Goal: Transaction & Acquisition: Download file/media

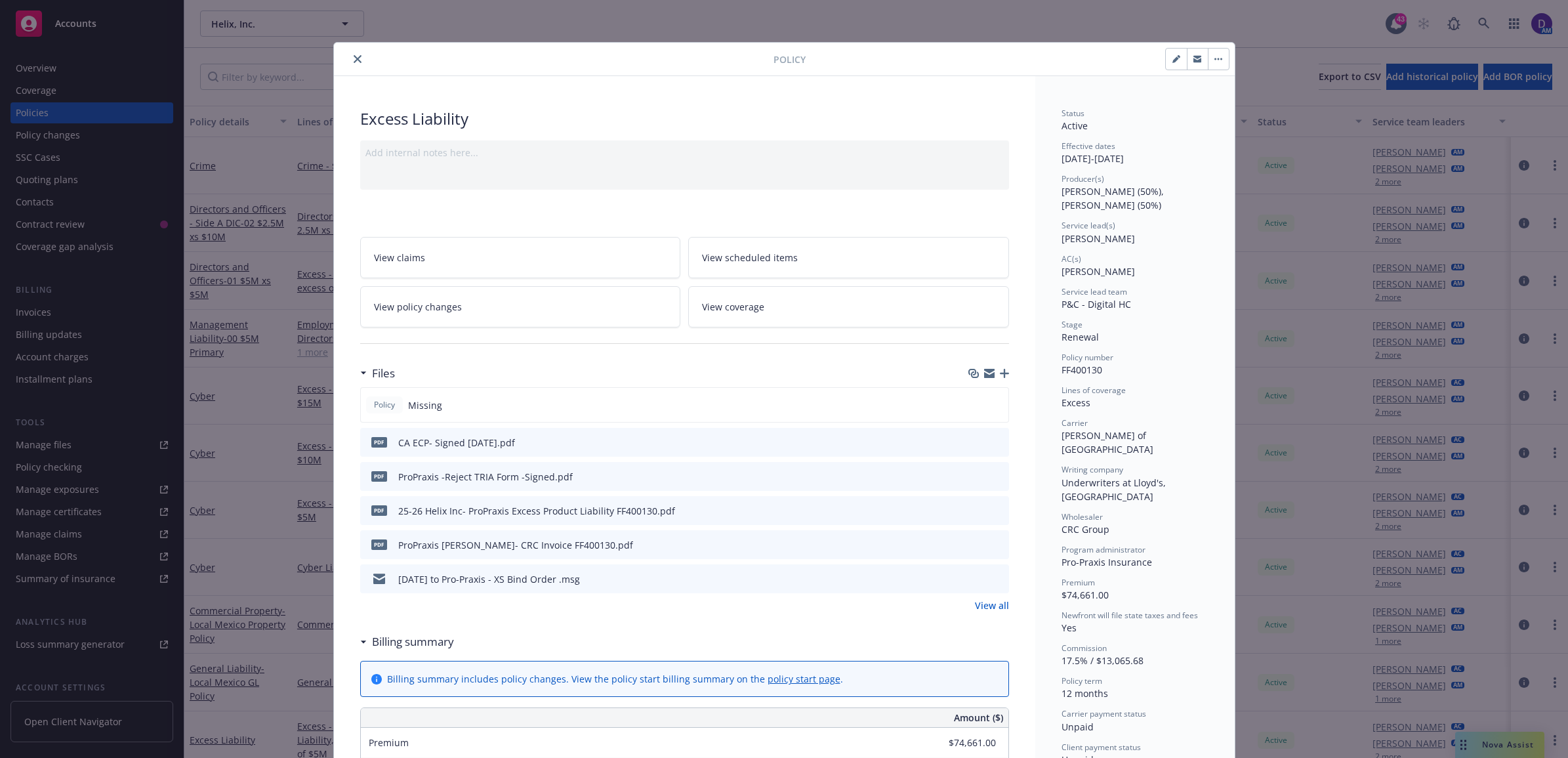
click at [349, 66] on button "close" at bounding box center [357, 59] width 16 height 16
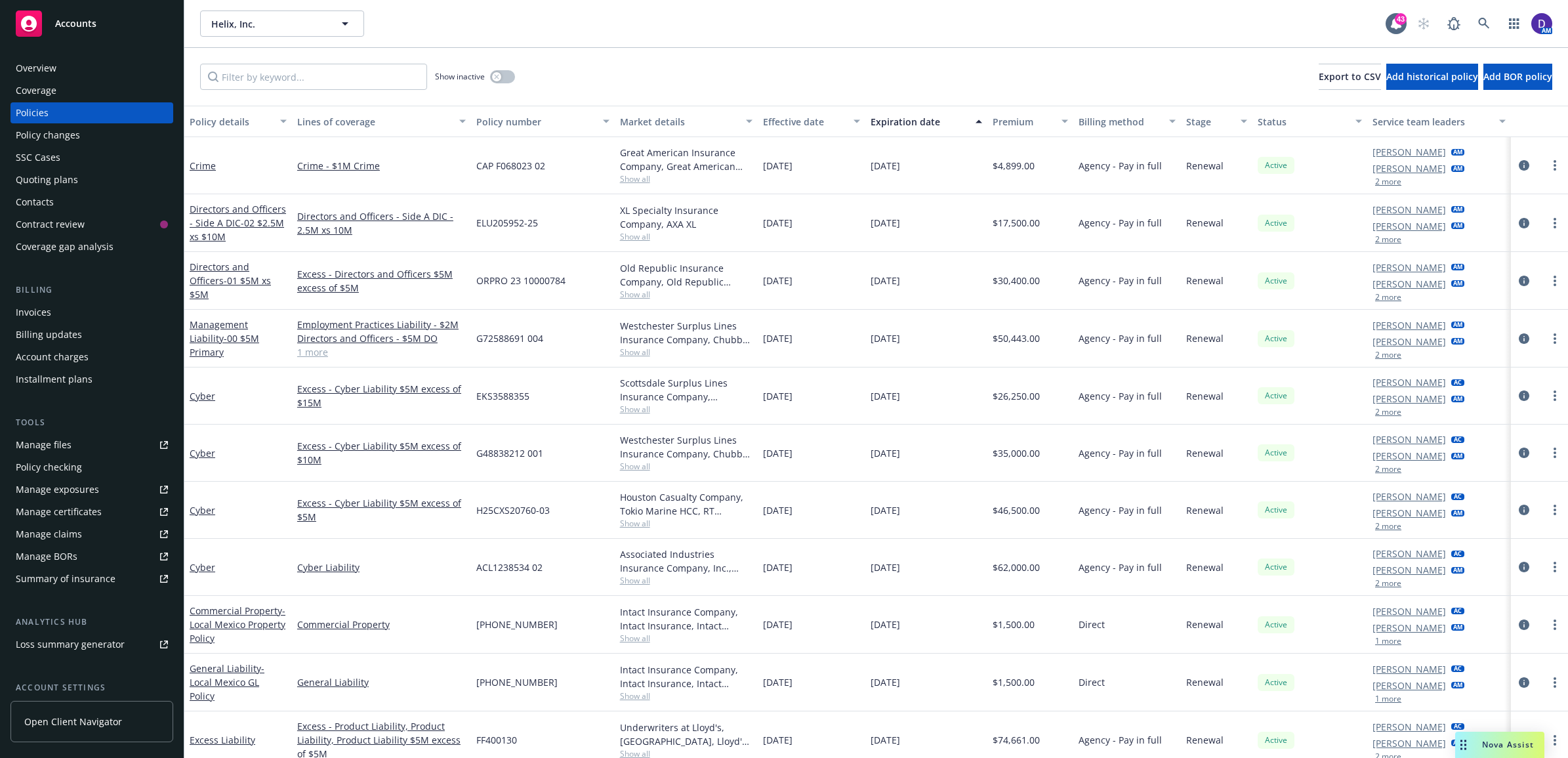
click at [348, 60] on div "Show inactive Export to CSV Add historical policy Add BOR policy" at bounding box center [876, 77] width 1383 height 57
click at [1479, 21] on icon at bounding box center [1483, 23] width 12 height 12
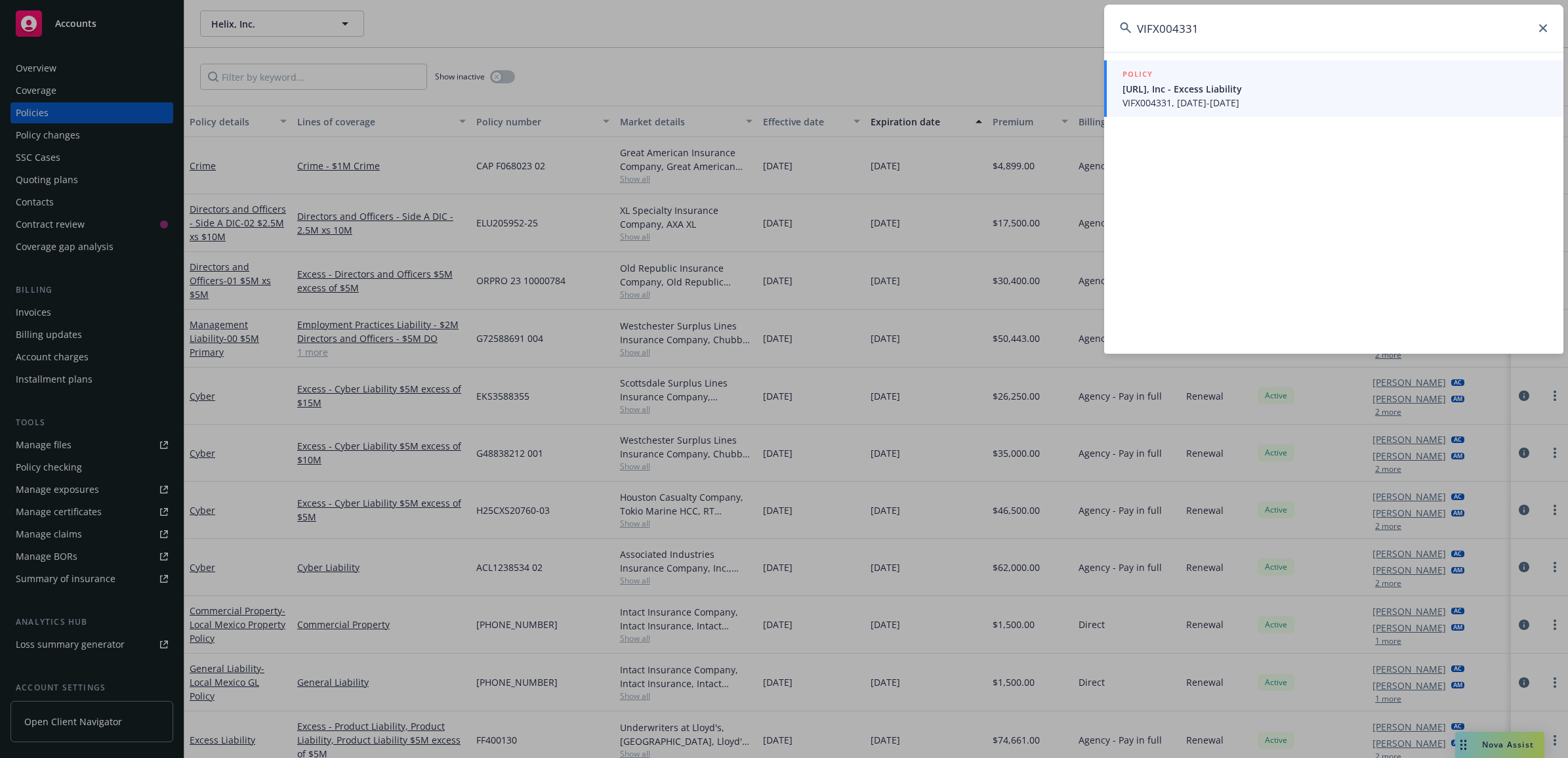
type input "VIFX004331"
click at [1231, 87] on span "Viz.ai, Inc - Excess Liability" at bounding box center [1335, 89] width 425 height 14
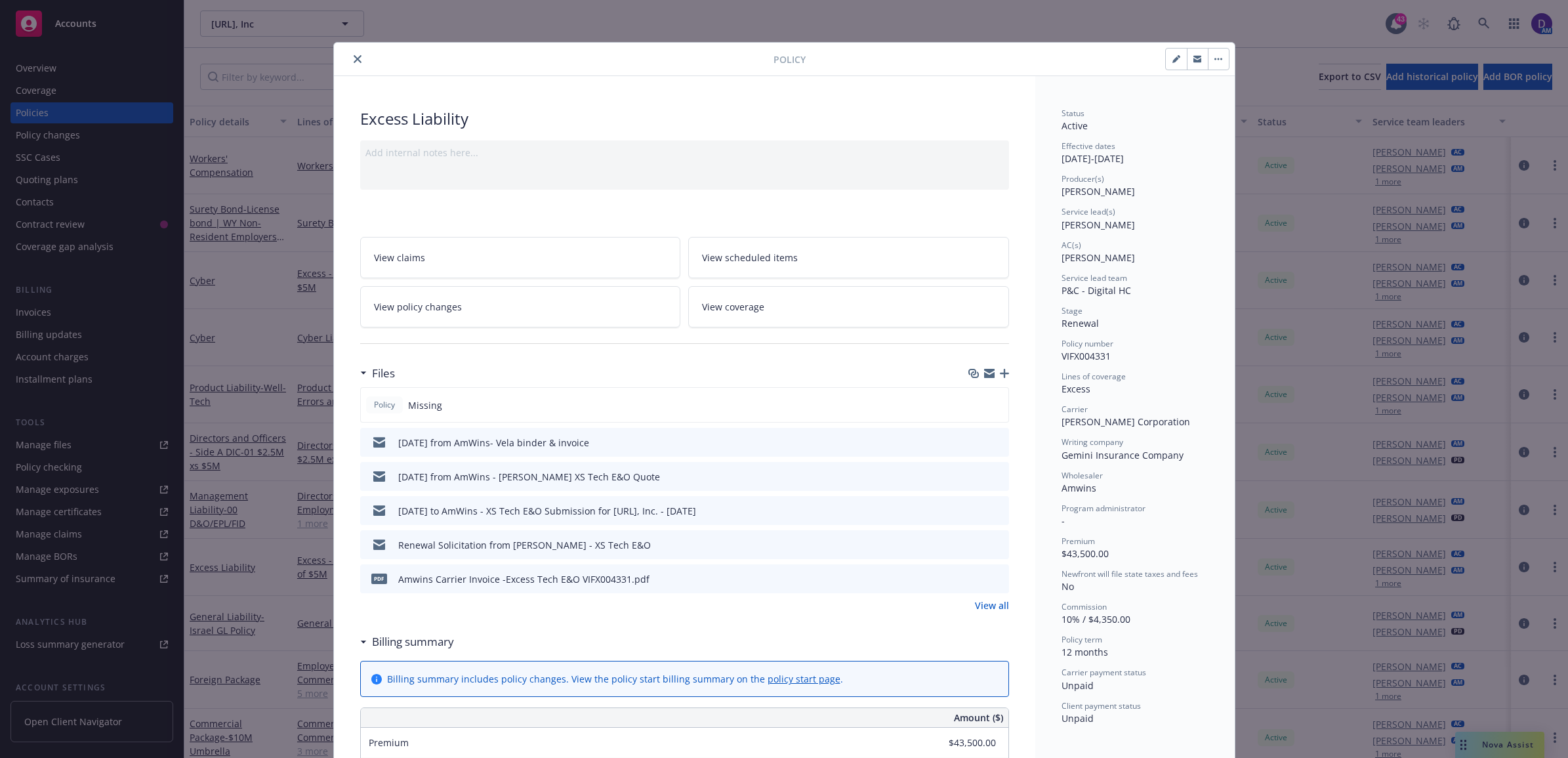
click at [354, 60] on icon "close" at bounding box center [358, 60] width 8 height 8
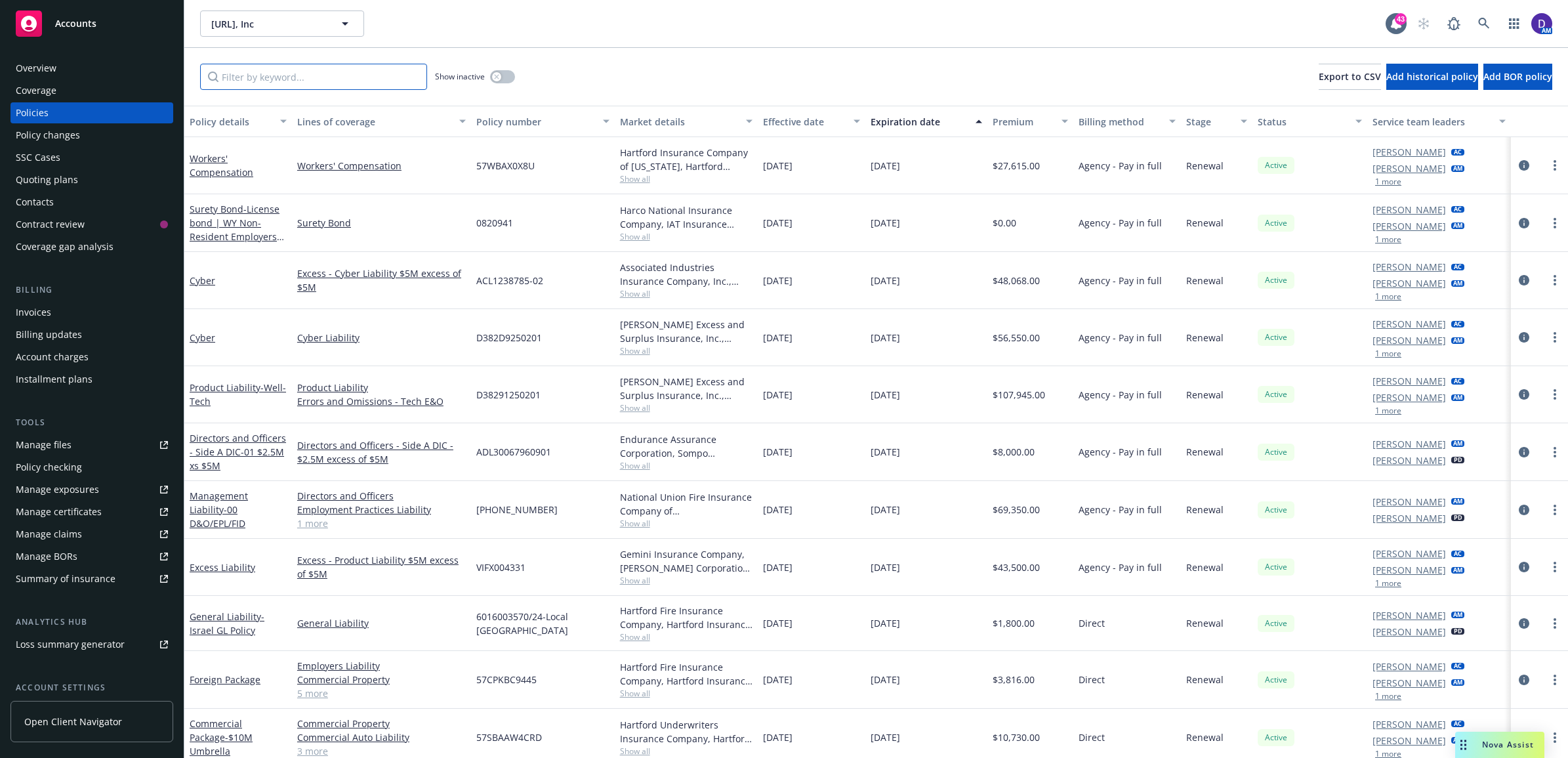
click at [322, 73] on input "Filter by keyword..." at bounding box center [314, 77] width 227 height 26
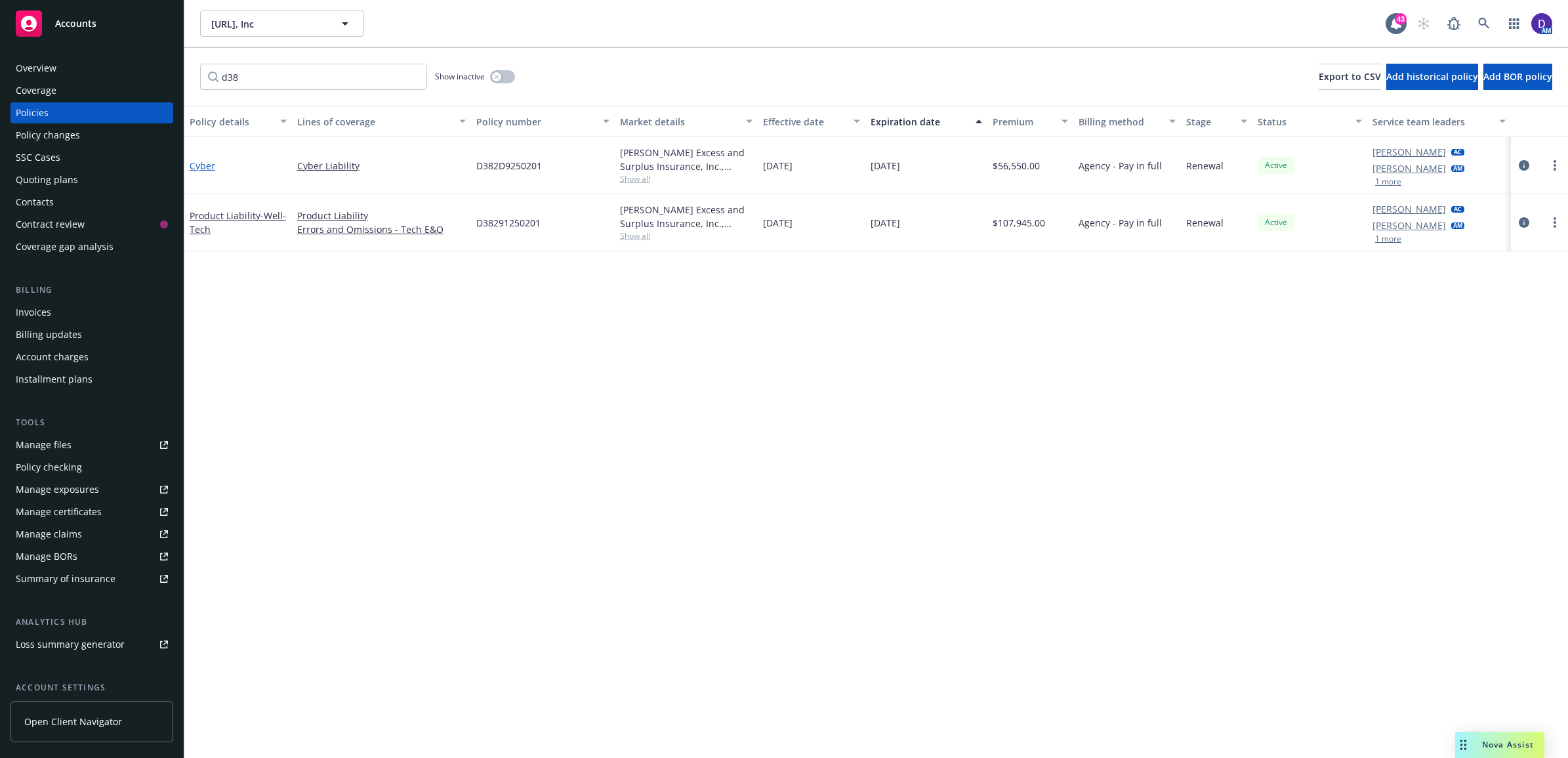
click at [201, 163] on link "Cyber" at bounding box center [202, 166] width 25 height 12
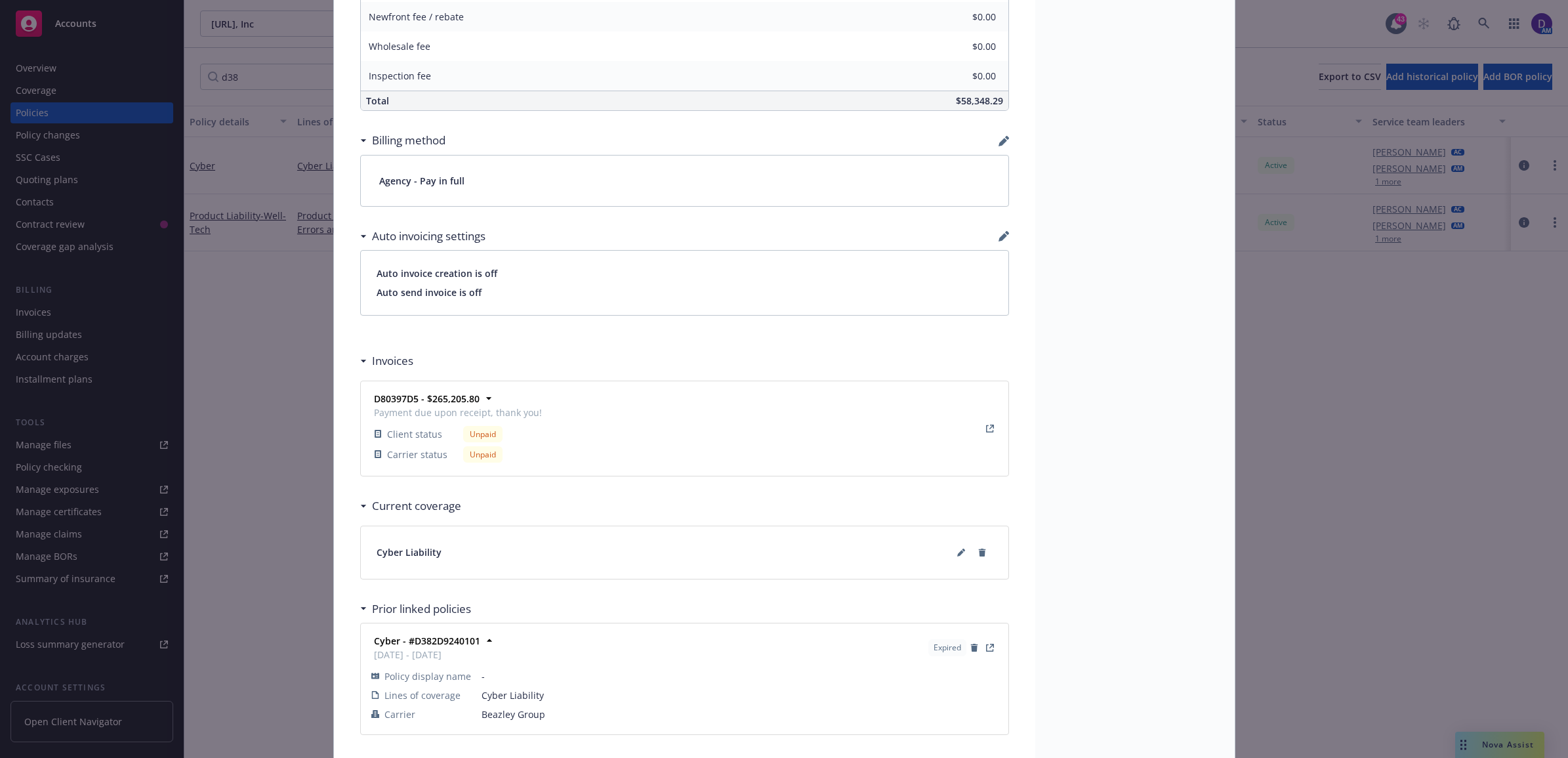
scroll to position [928, 0]
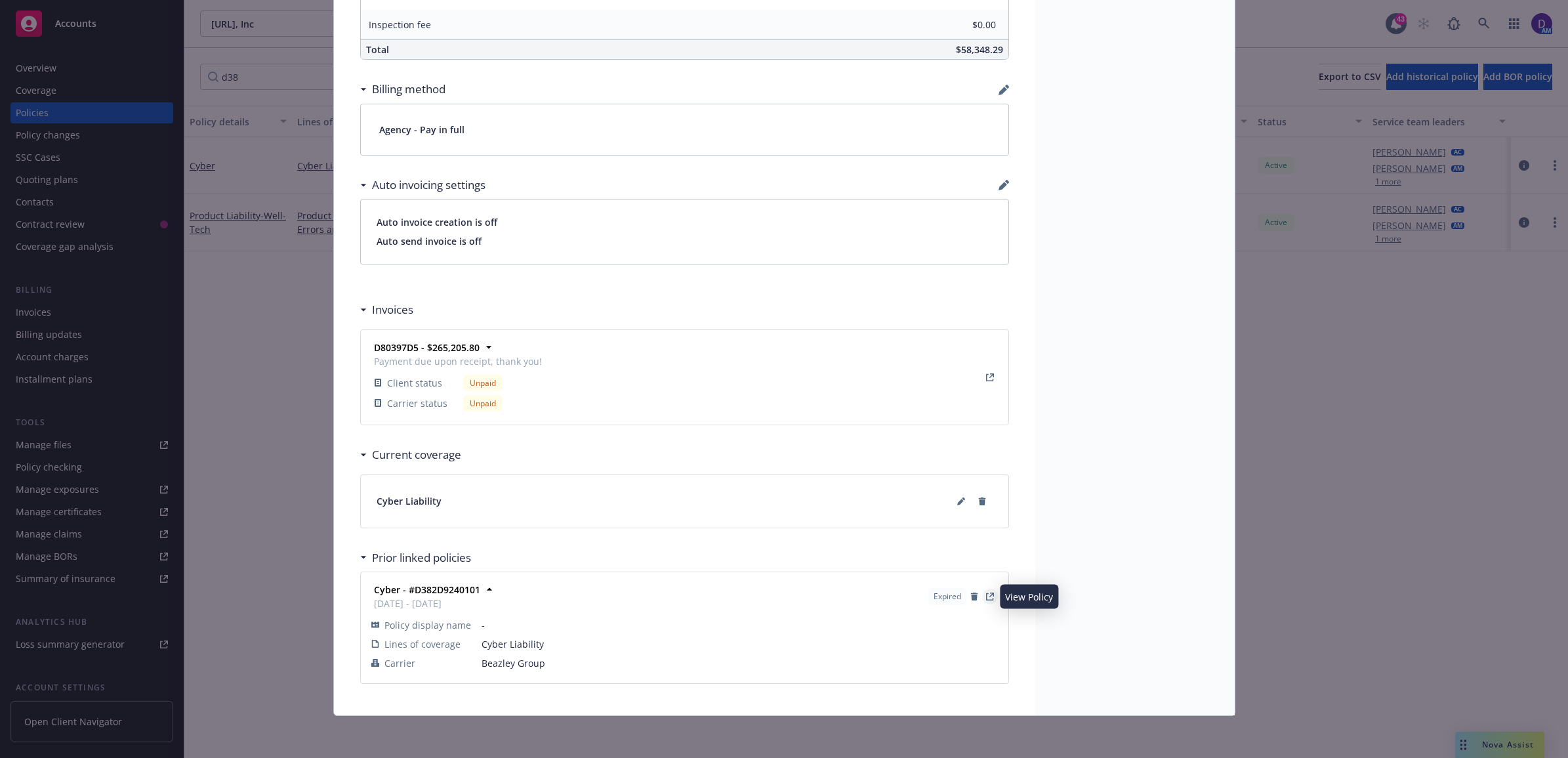
click at [986, 594] on icon "View Policy" at bounding box center [990, 597] width 8 height 8
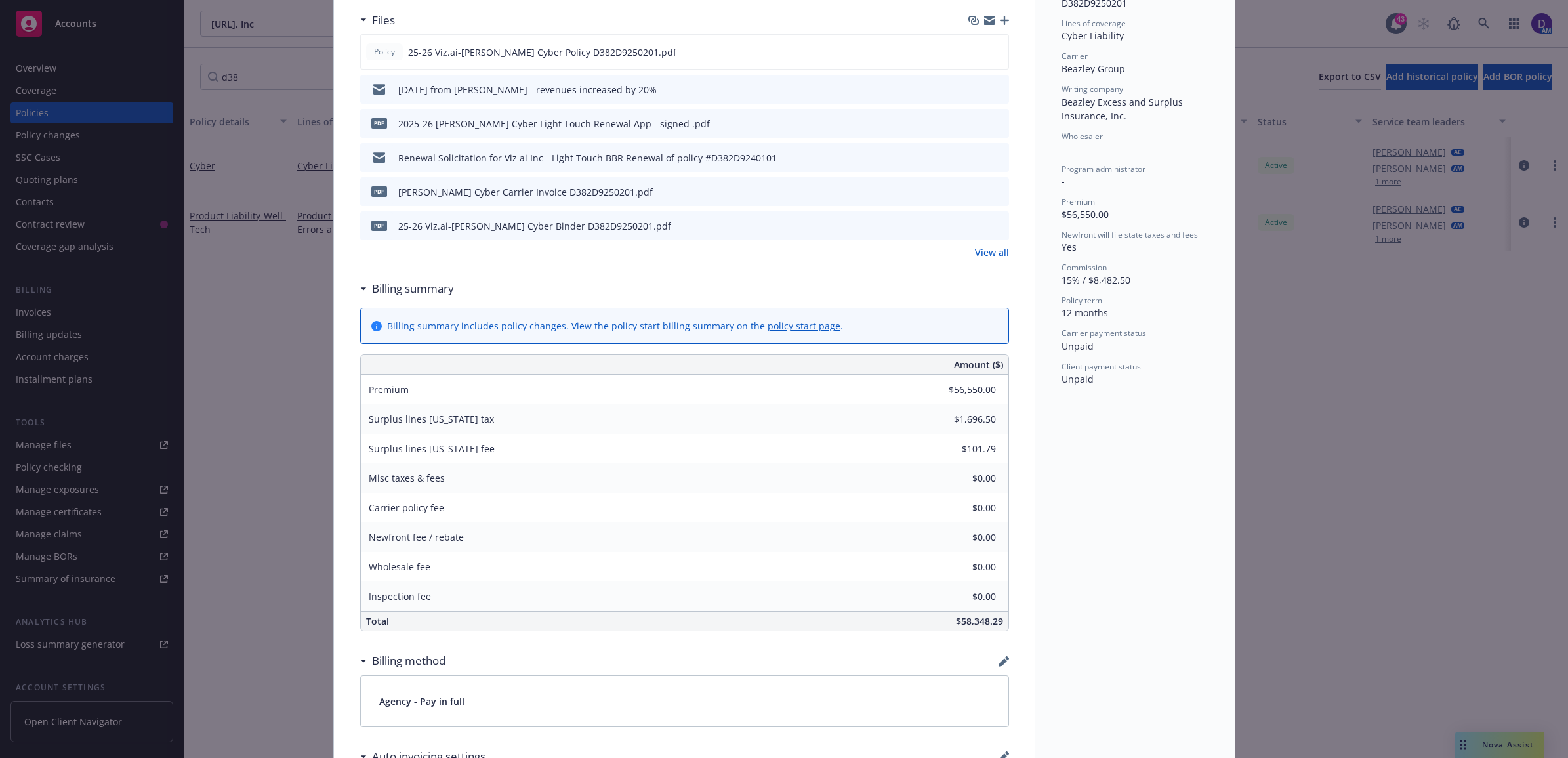
scroll to position [846, 0]
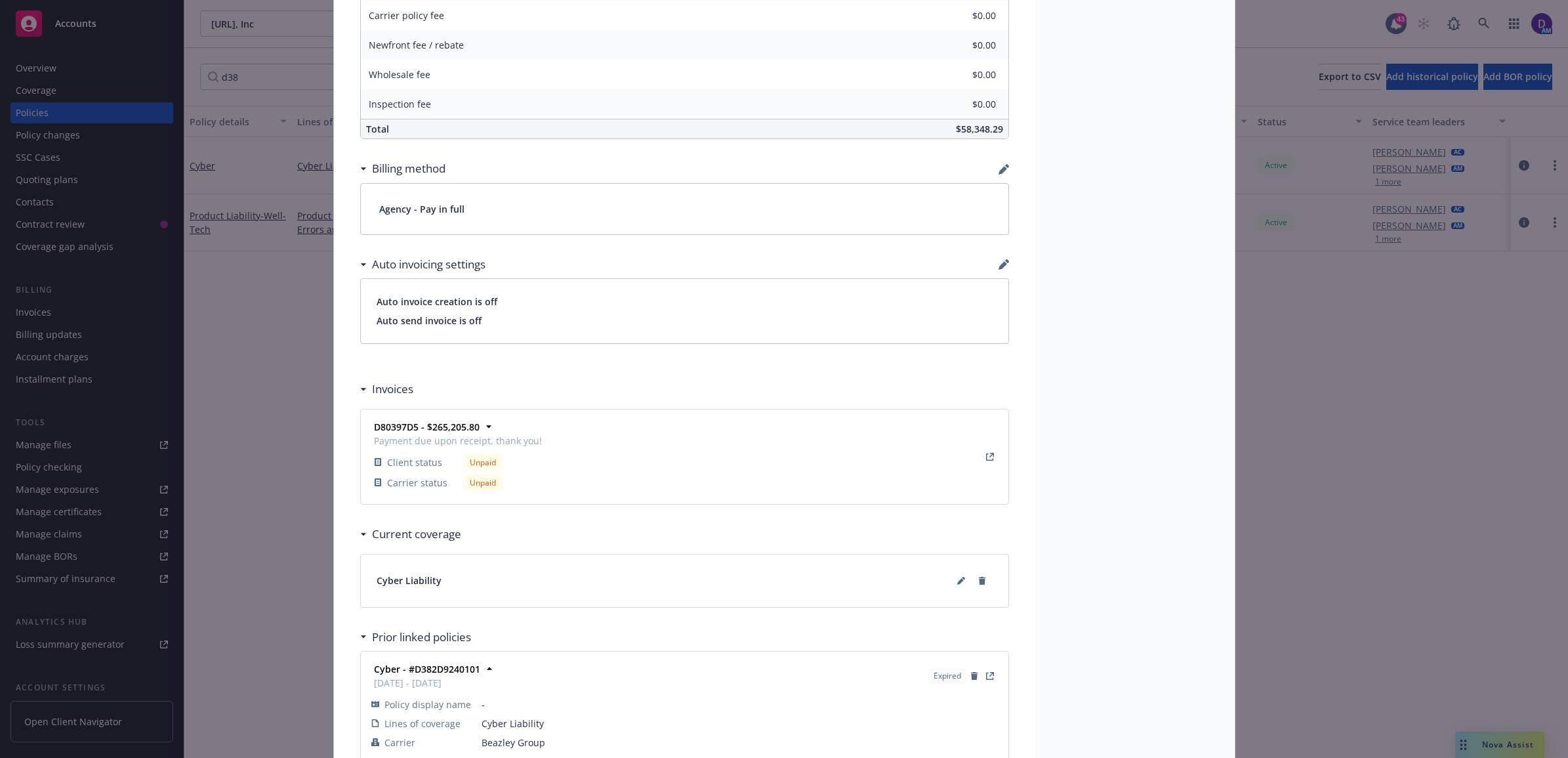
click at [992, 460] on div at bounding box center [989, 456] width 21 height 21
click at [986, 458] on icon "View Invoice" at bounding box center [990, 457] width 8 height 8
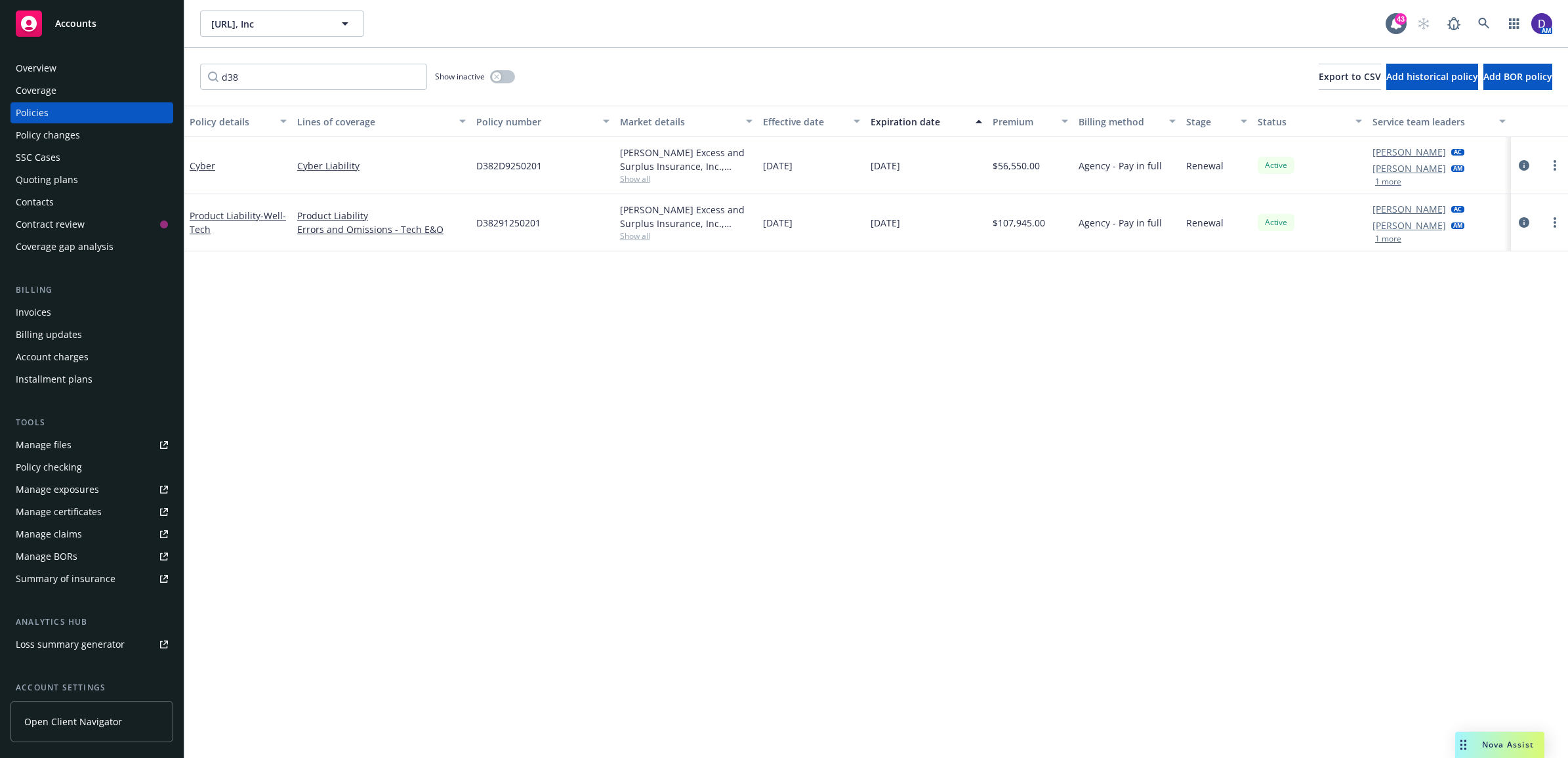
drag, startPoint x: 327, startPoint y: 83, endPoint x: -3, endPoint y: 53, distance: 331.4
click at [0, 53] on html "Accounts Overview Coverage Policies Policy changes SSC Cases Quoting plans Cont…" at bounding box center [784, 379] width 1568 height 758
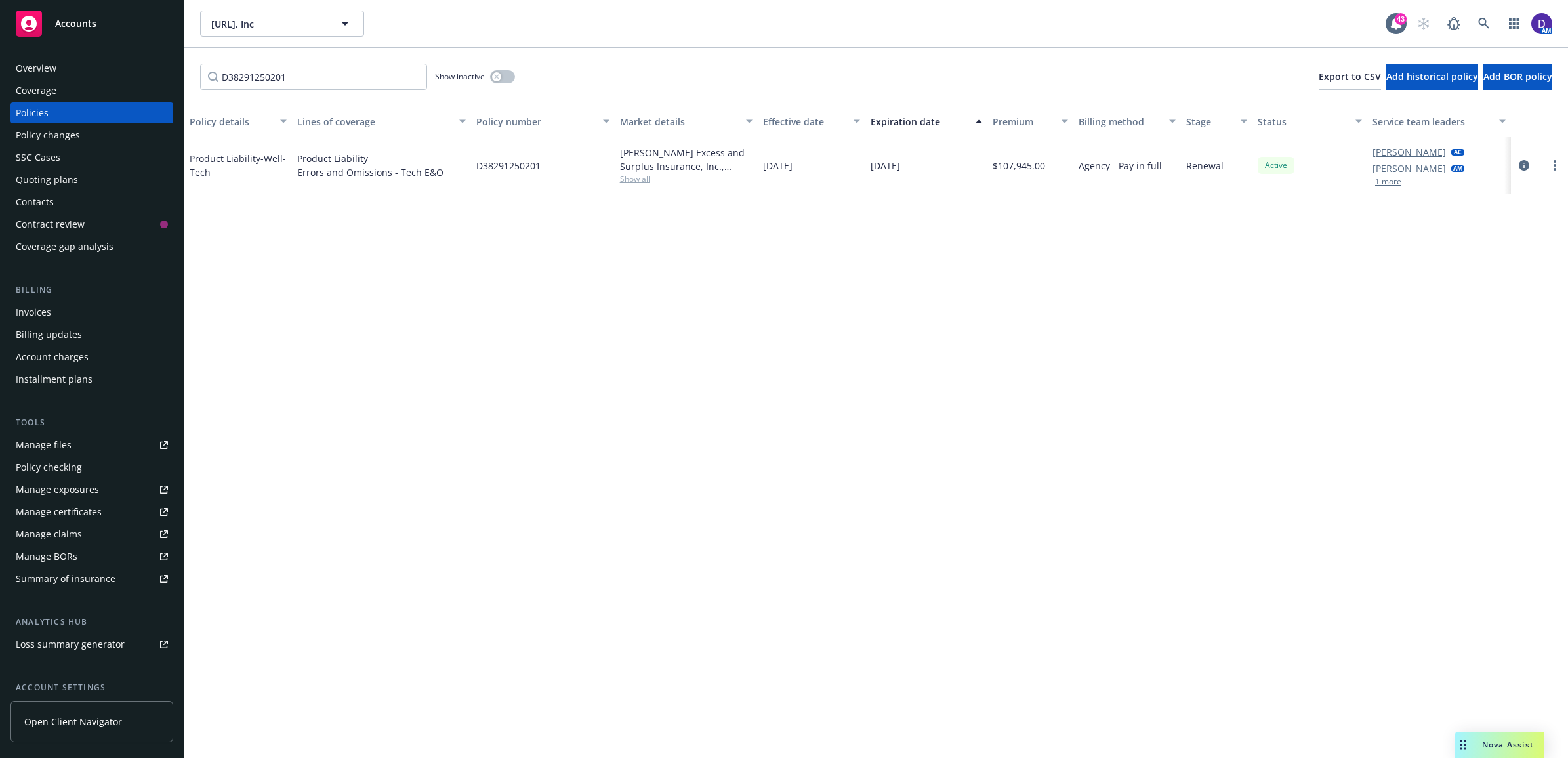
type input "D38291250201"
click at [210, 178] on div "Product Liability - Well-Tech" at bounding box center [238, 166] width 97 height 27
click at [204, 168] on span "- Well-Tech" at bounding box center [237, 166] width 96 height 26
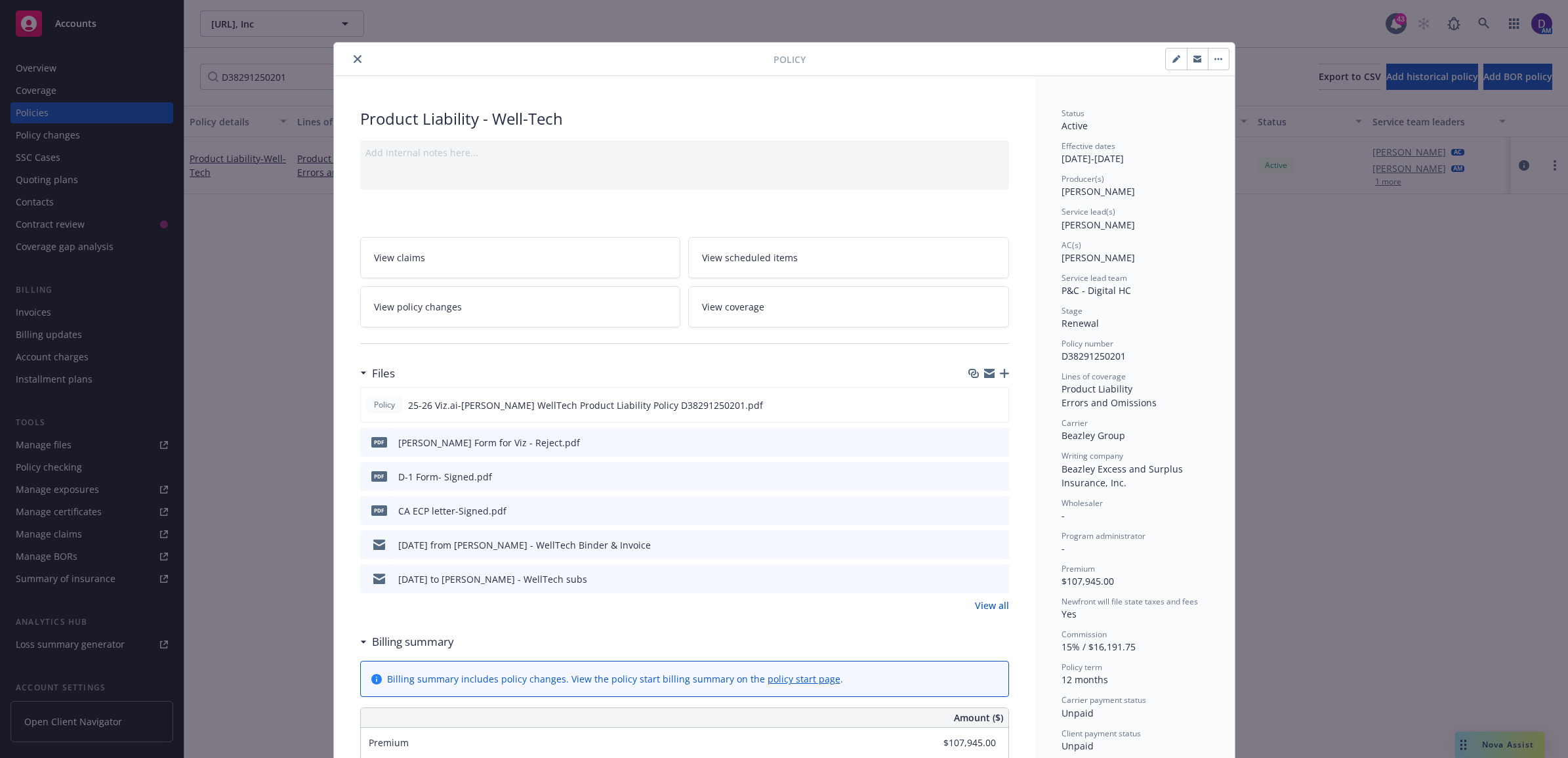
drag, startPoint x: 522, startPoint y: 592, endPoint x: 456, endPoint y: 586, distance: 66.3
drag, startPoint x: 415, startPoint y: 532, endPoint x: 364, endPoint y: 537, distance: 51.2
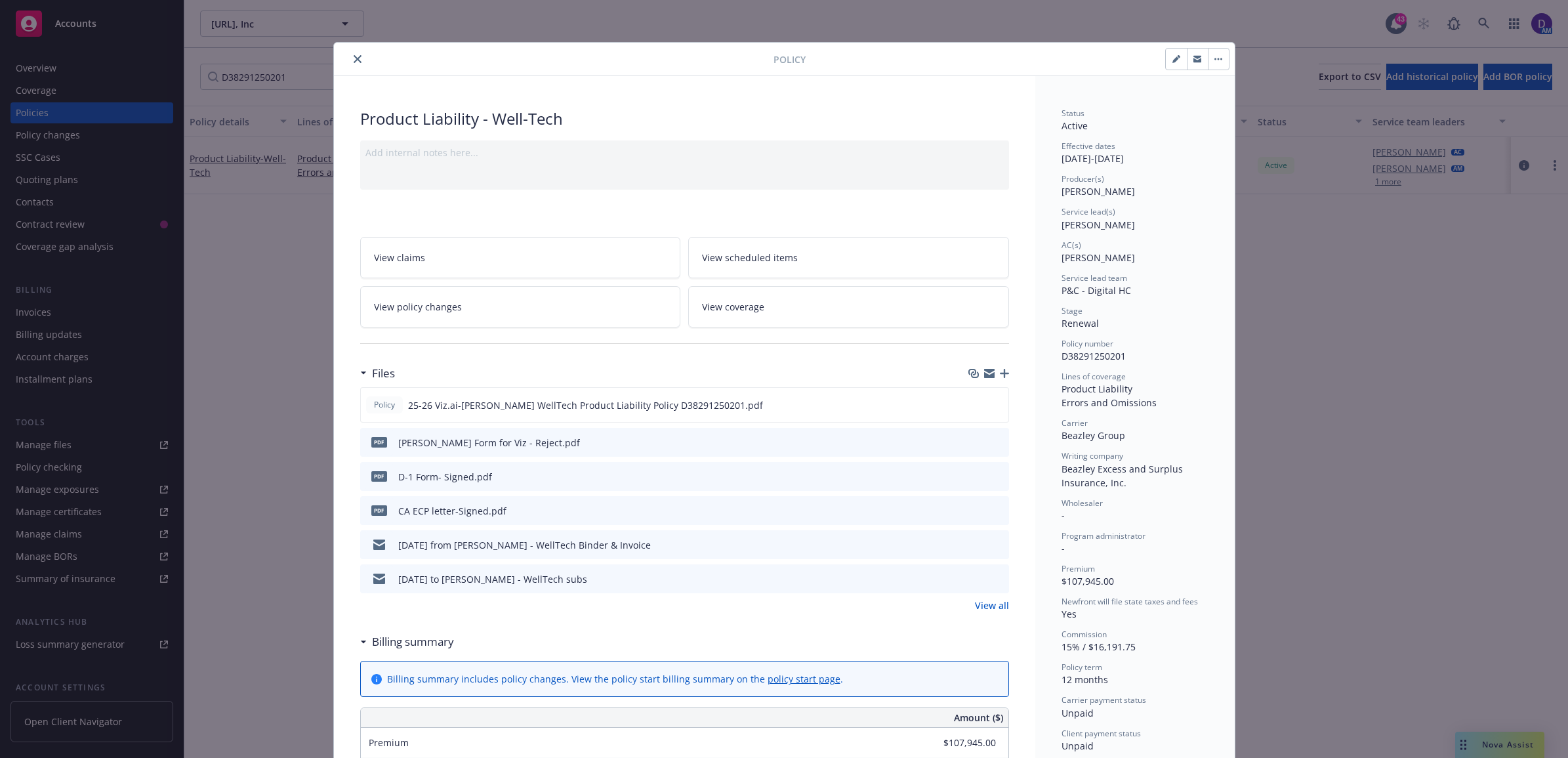
click at [338, 70] on div "Policy" at bounding box center [784, 59] width 901 height 34
drag, startPoint x: 348, startPoint y: 62, endPoint x: 561, endPoint y: 43, distance: 213.8
click at [354, 62] on icon "close" at bounding box center [358, 60] width 8 height 8
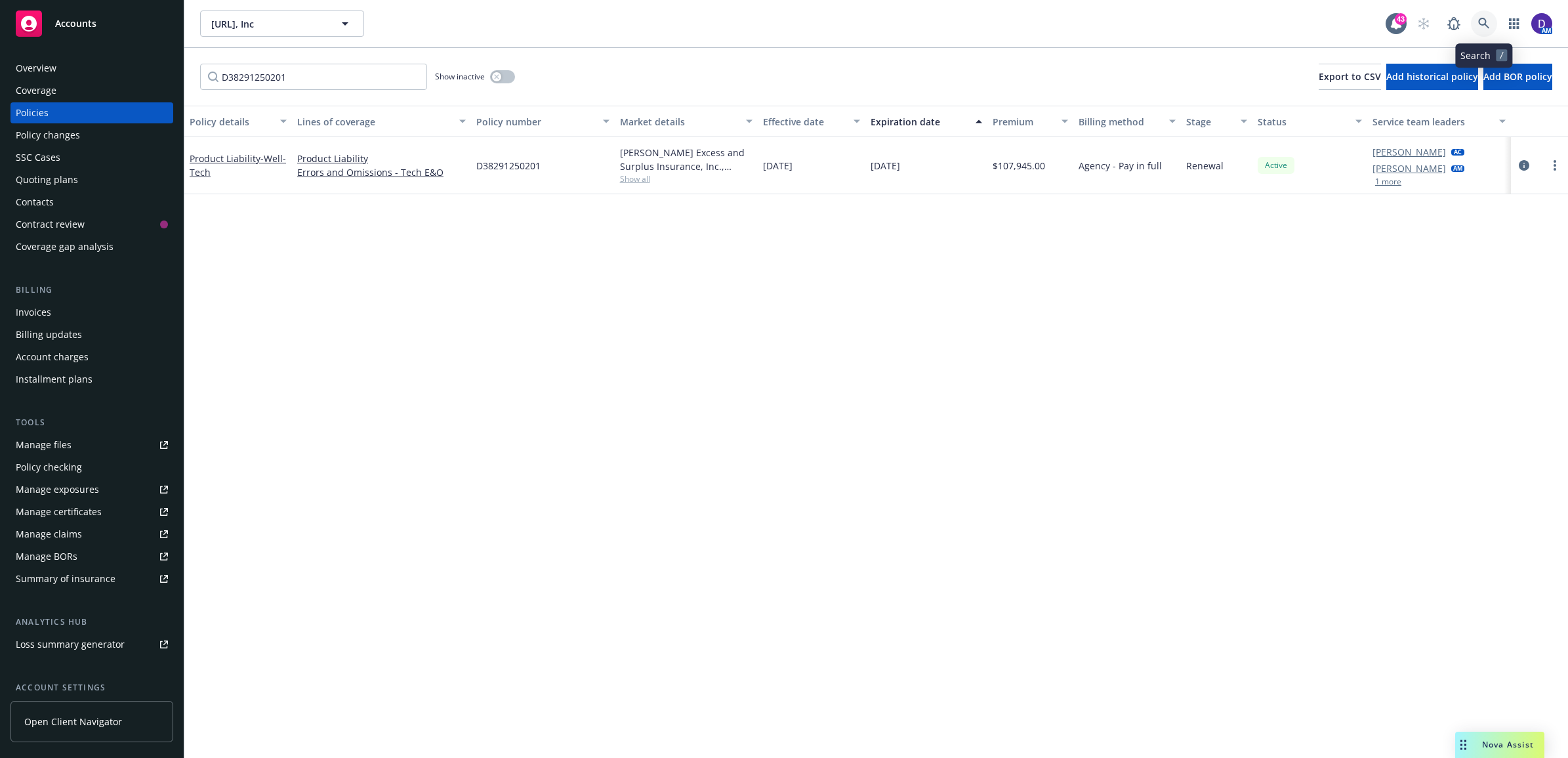
click at [1493, 25] on link at bounding box center [1484, 23] width 26 height 26
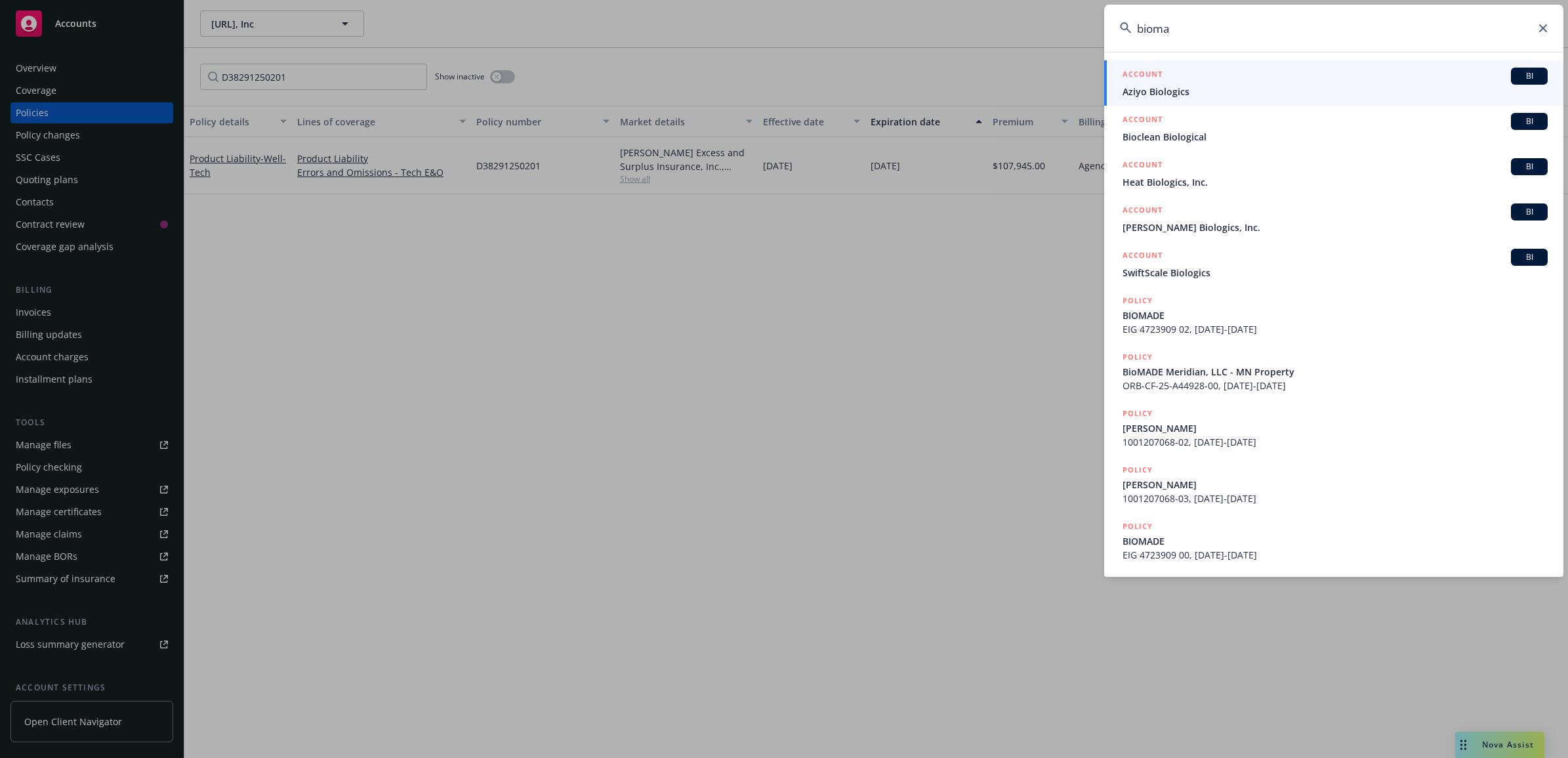
type input "biomap"
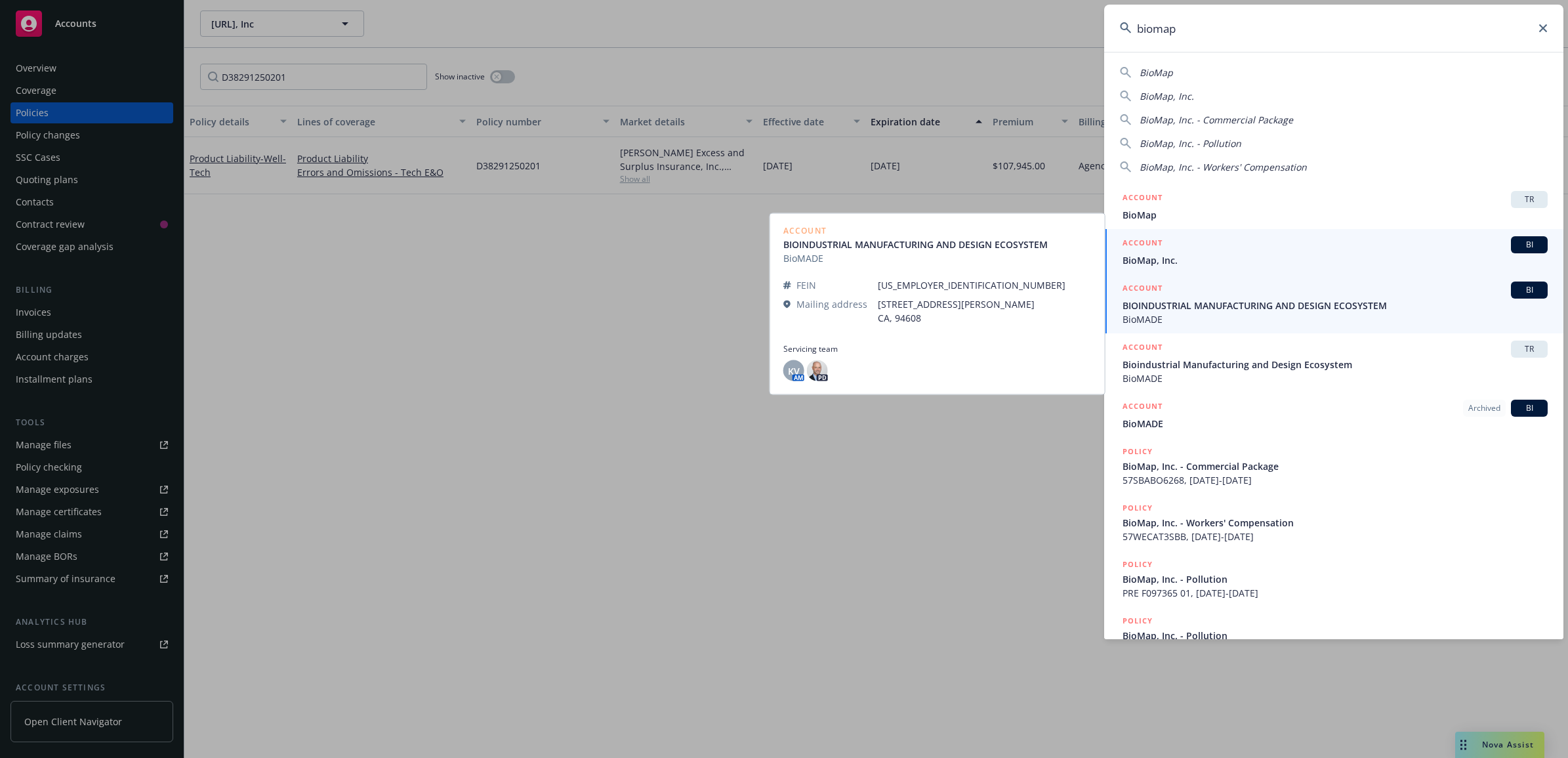
click at [1191, 254] on span "BioMap, Inc." at bounding box center [1335, 260] width 425 height 14
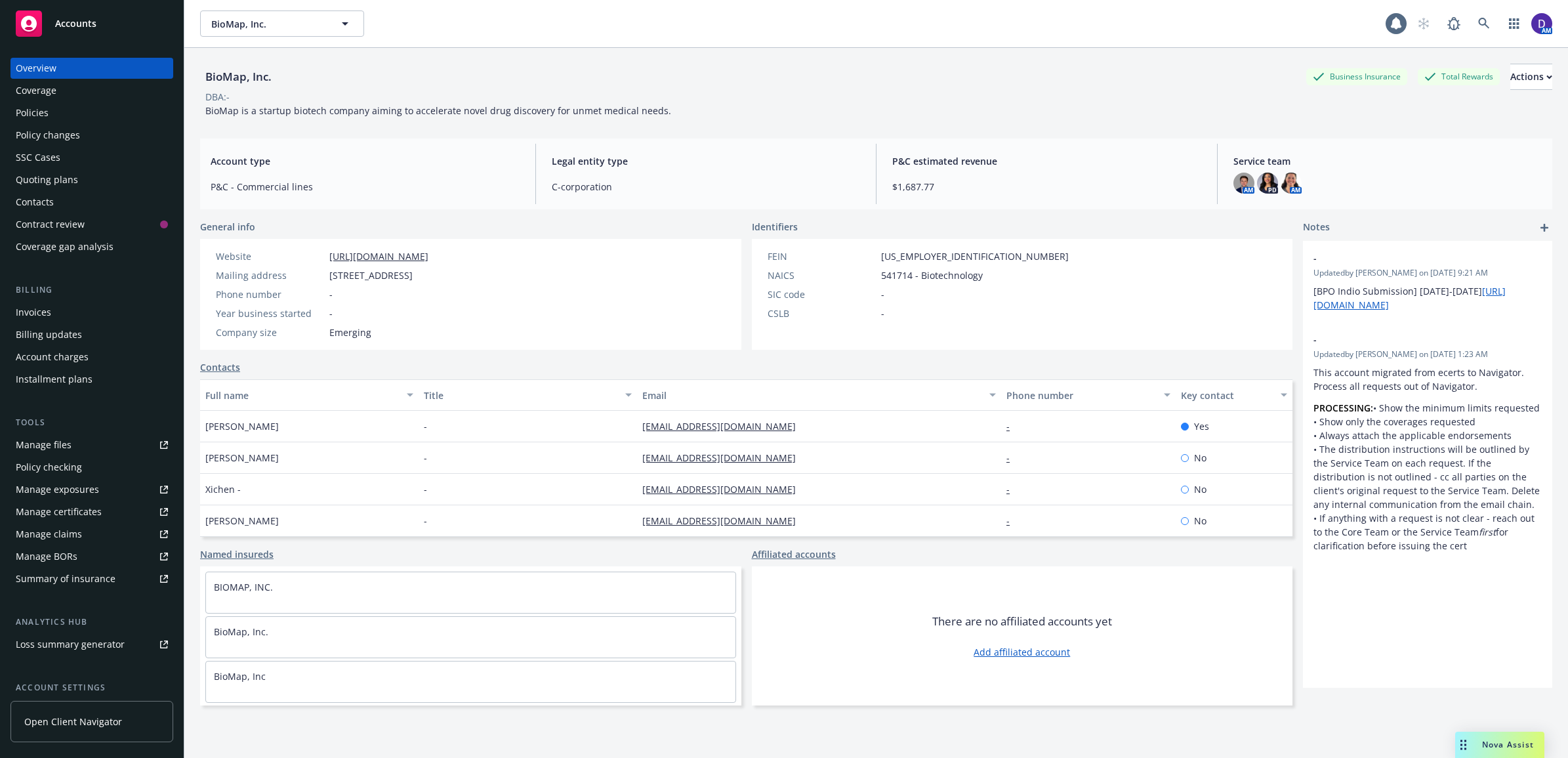
click at [99, 105] on div "Policies" at bounding box center [92, 113] width 152 height 21
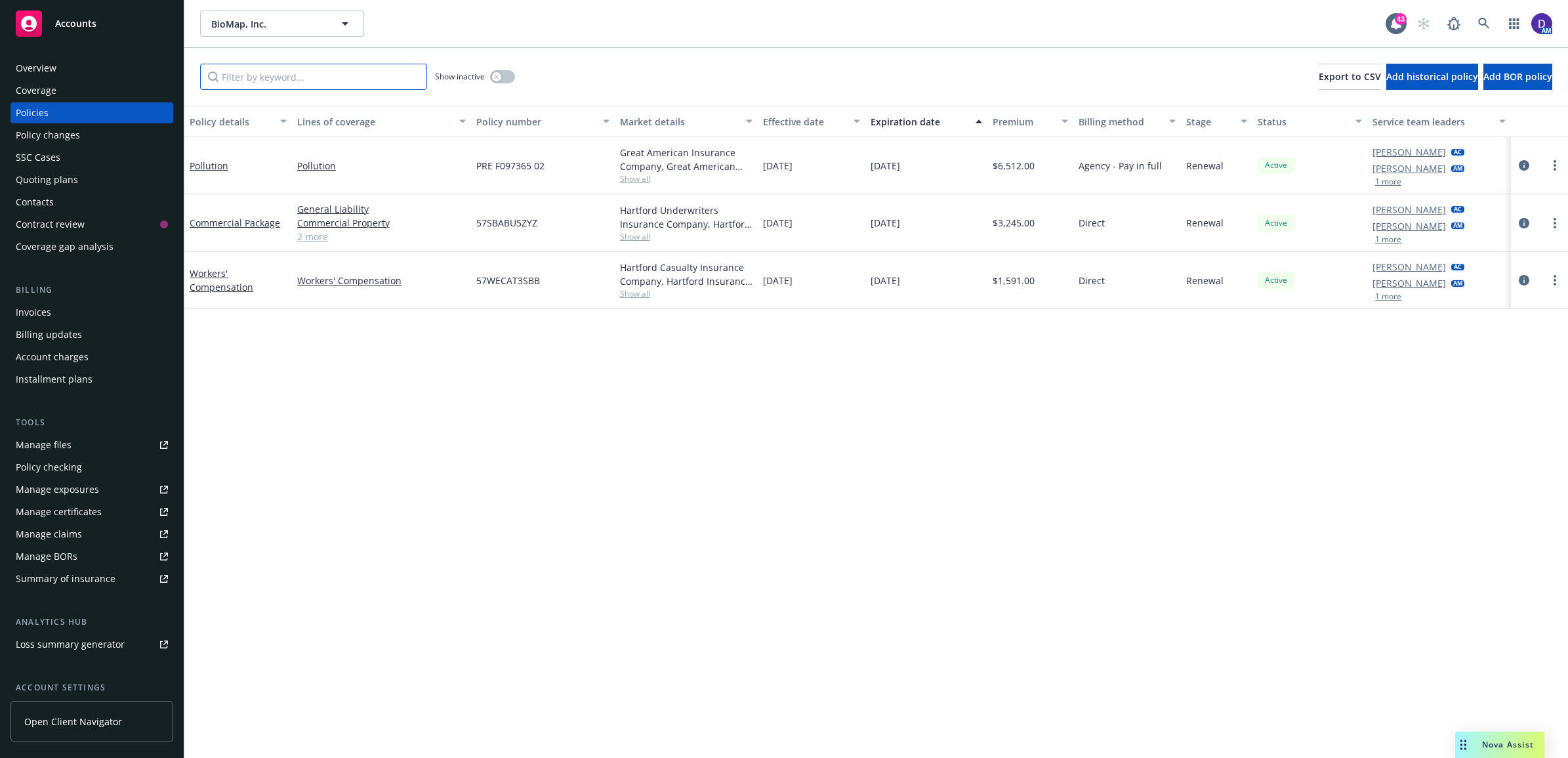
click at [247, 77] on input "Filter by keyword..." at bounding box center [314, 77] width 227 height 26
click at [205, 165] on link "Pollution" at bounding box center [209, 166] width 39 height 12
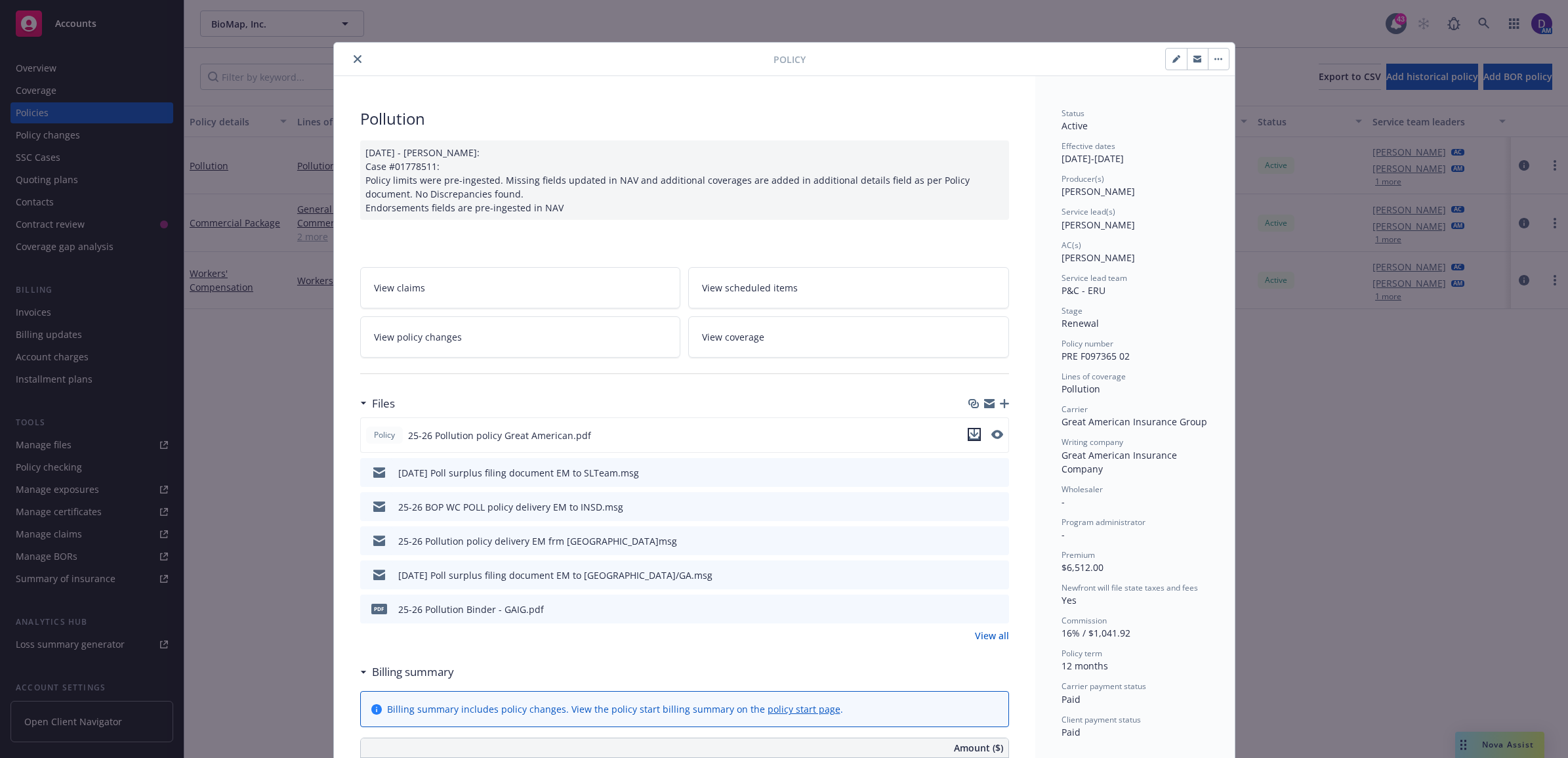
click at [973, 434] on button "download file" at bounding box center [974, 434] width 13 height 13
click at [981, 662] on body "Accounts Overview Coverage Policies Policy changes SSC Cases Quoting plans Cont…" at bounding box center [784, 379] width 1568 height 758
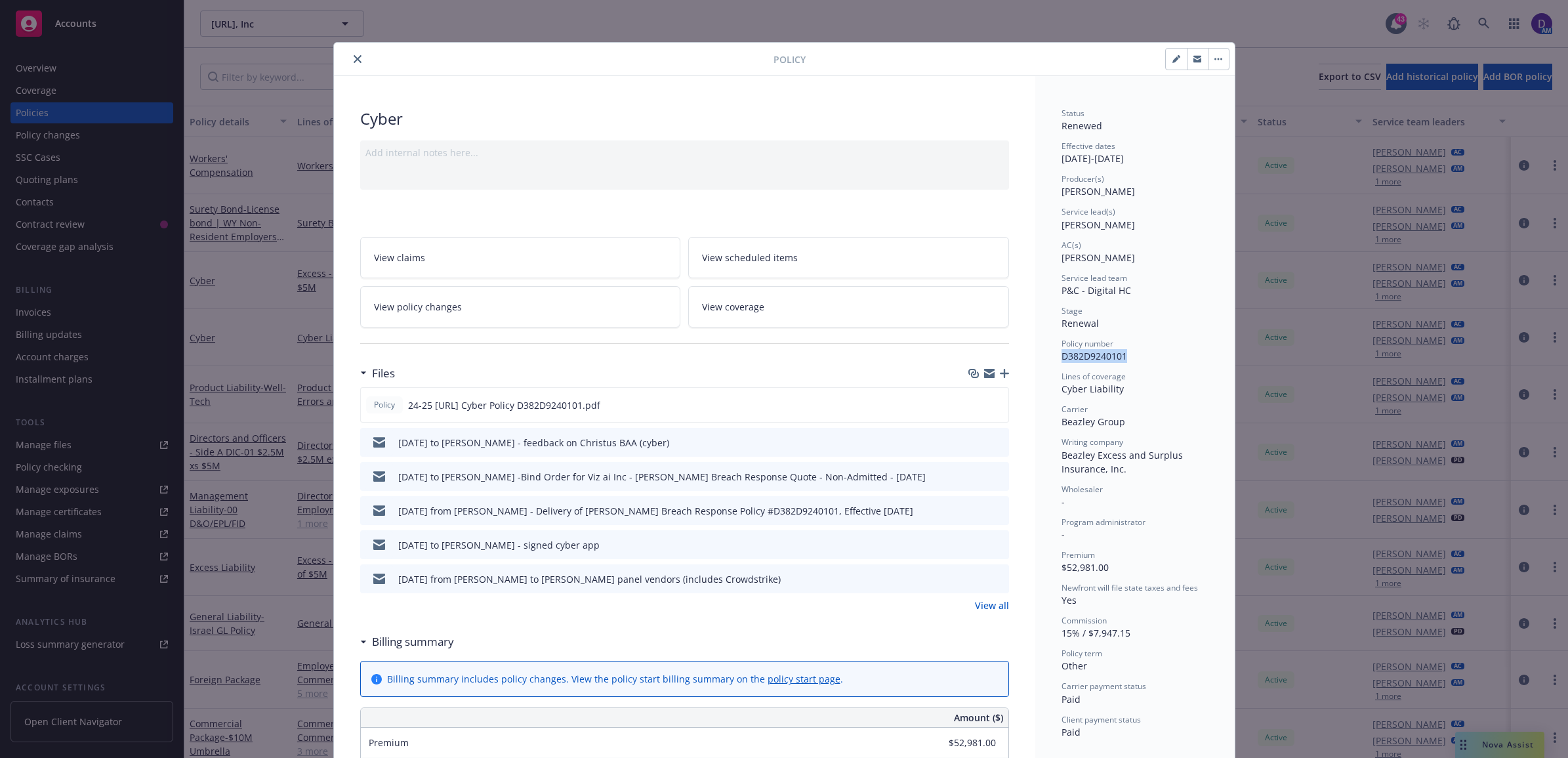
drag, startPoint x: 1137, startPoint y: 356, endPoint x: 1048, endPoint y: 361, distance: 89.1
copy span "D382D9240101"
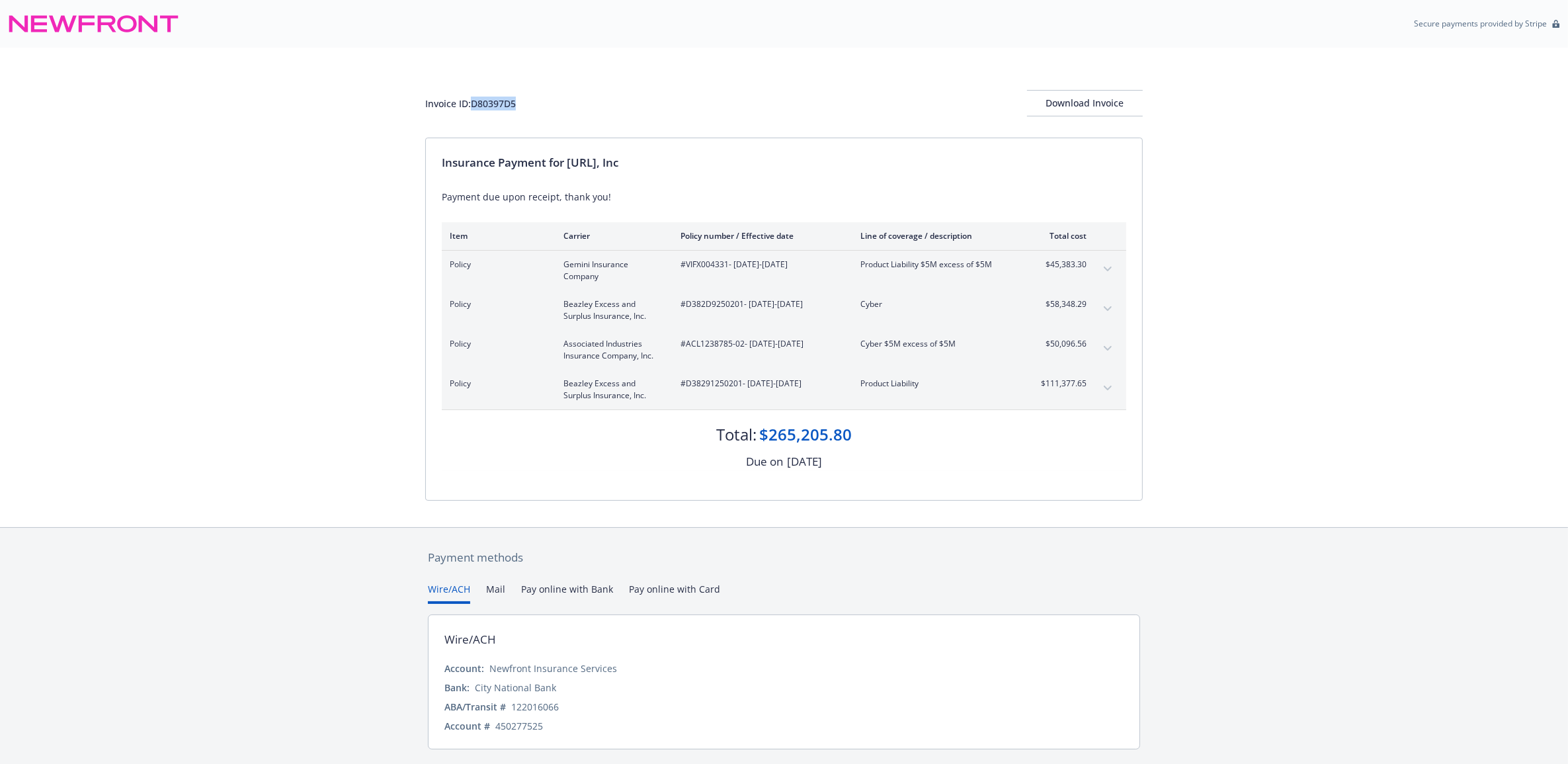
drag, startPoint x: 537, startPoint y: 98, endPoint x: 474, endPoint y: 105, distance: 63.4
click at [474, 105] on div "Invoice ID: D80397D5 Download Invoice" at bounding box center [784, 103] width 717 height 26
copy div "D80397D5"
click at [1086, 109] on div "Download Invoice" at bounding box center [1085, 103] width 116 height 25
click at [1116, 119] on div "Invoice ID: D80397D5 Download Invoice" at bounding box center [784, 92] width 717 height 90
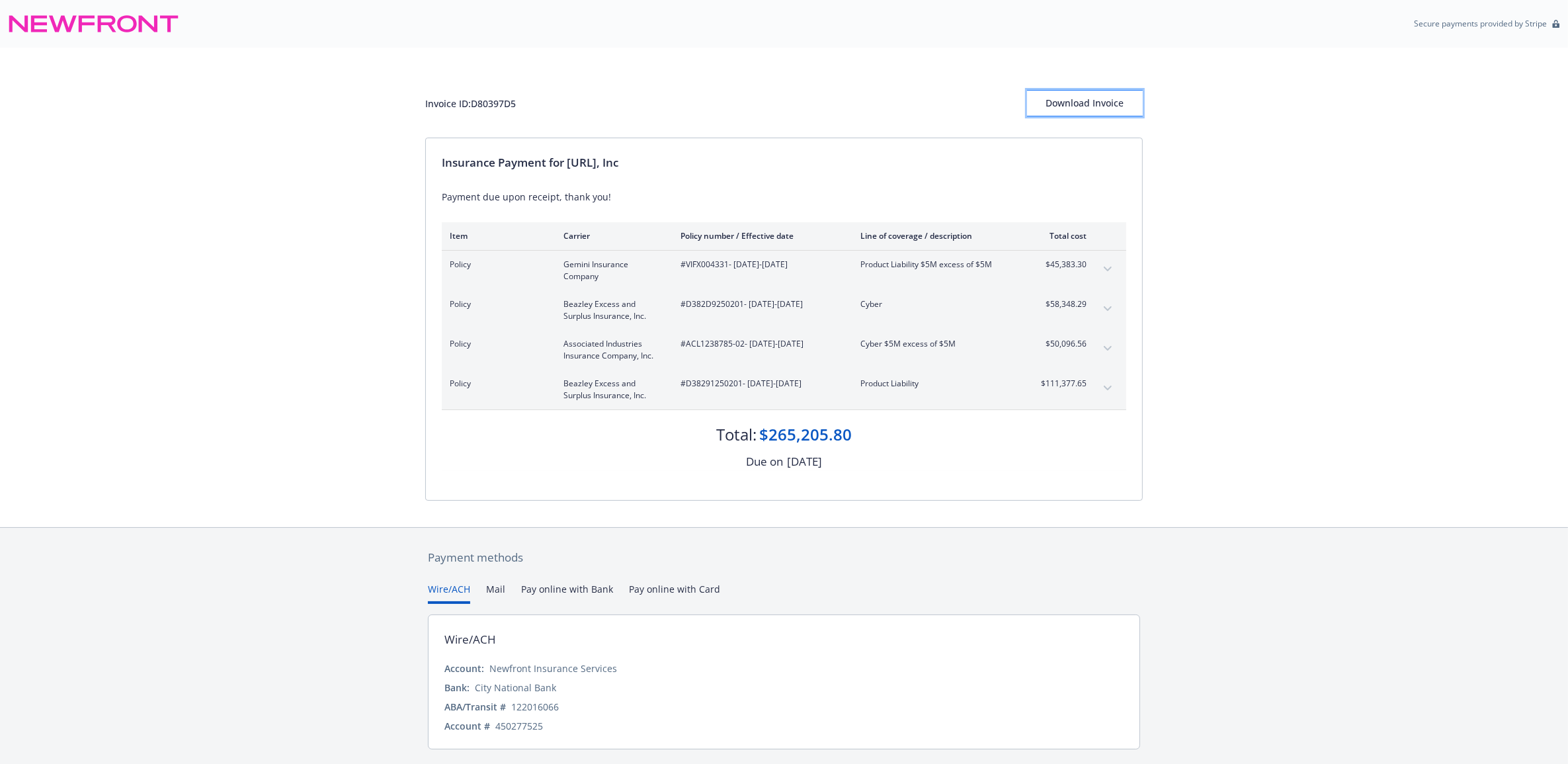
click at [1116, 108] on div "Download Invoice" at bounding box center [1085, 103] width 116 height 25
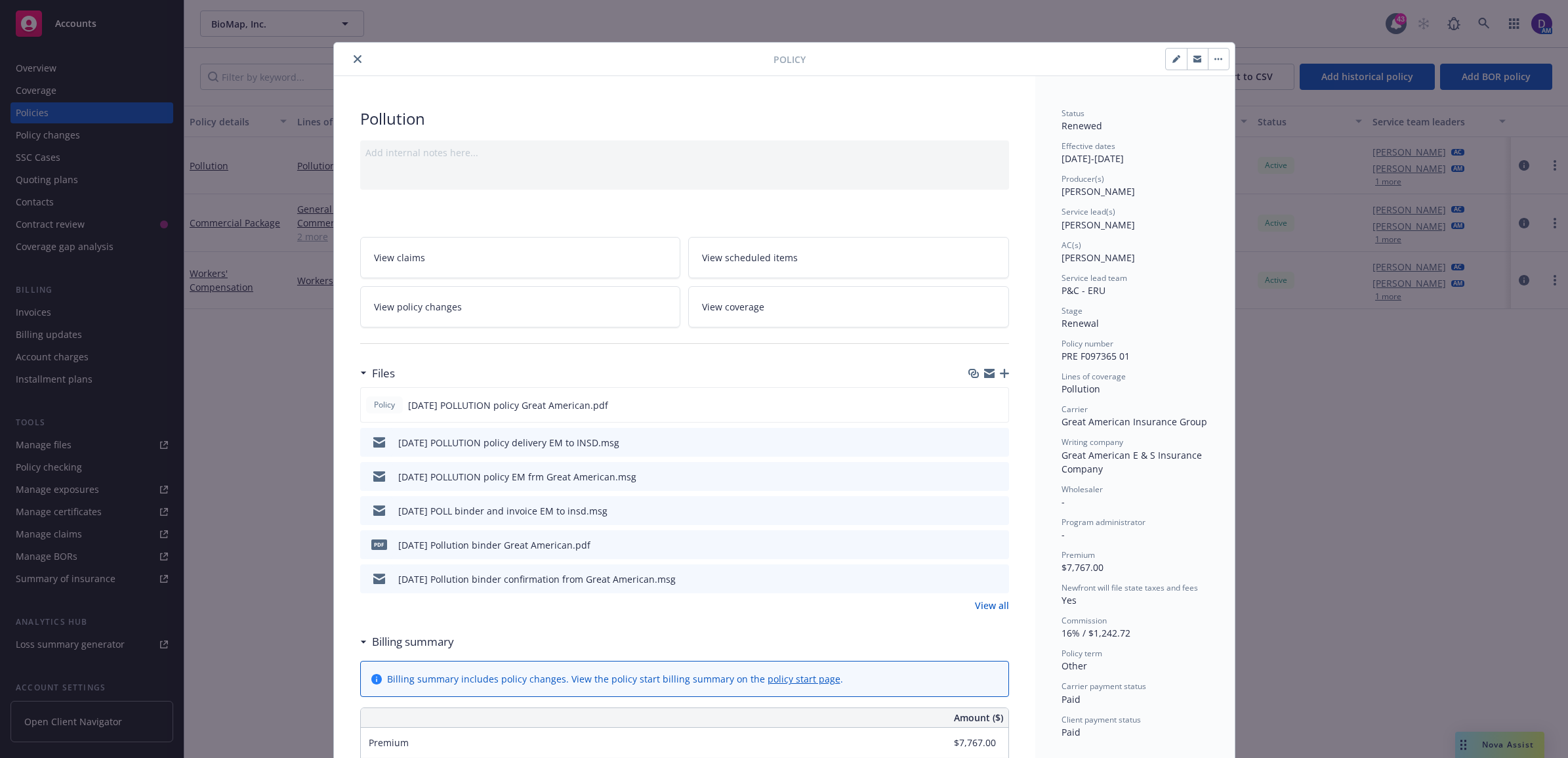
click at [354, 59] on icon "close" at bounding box center [358, 60] width 8 height 8
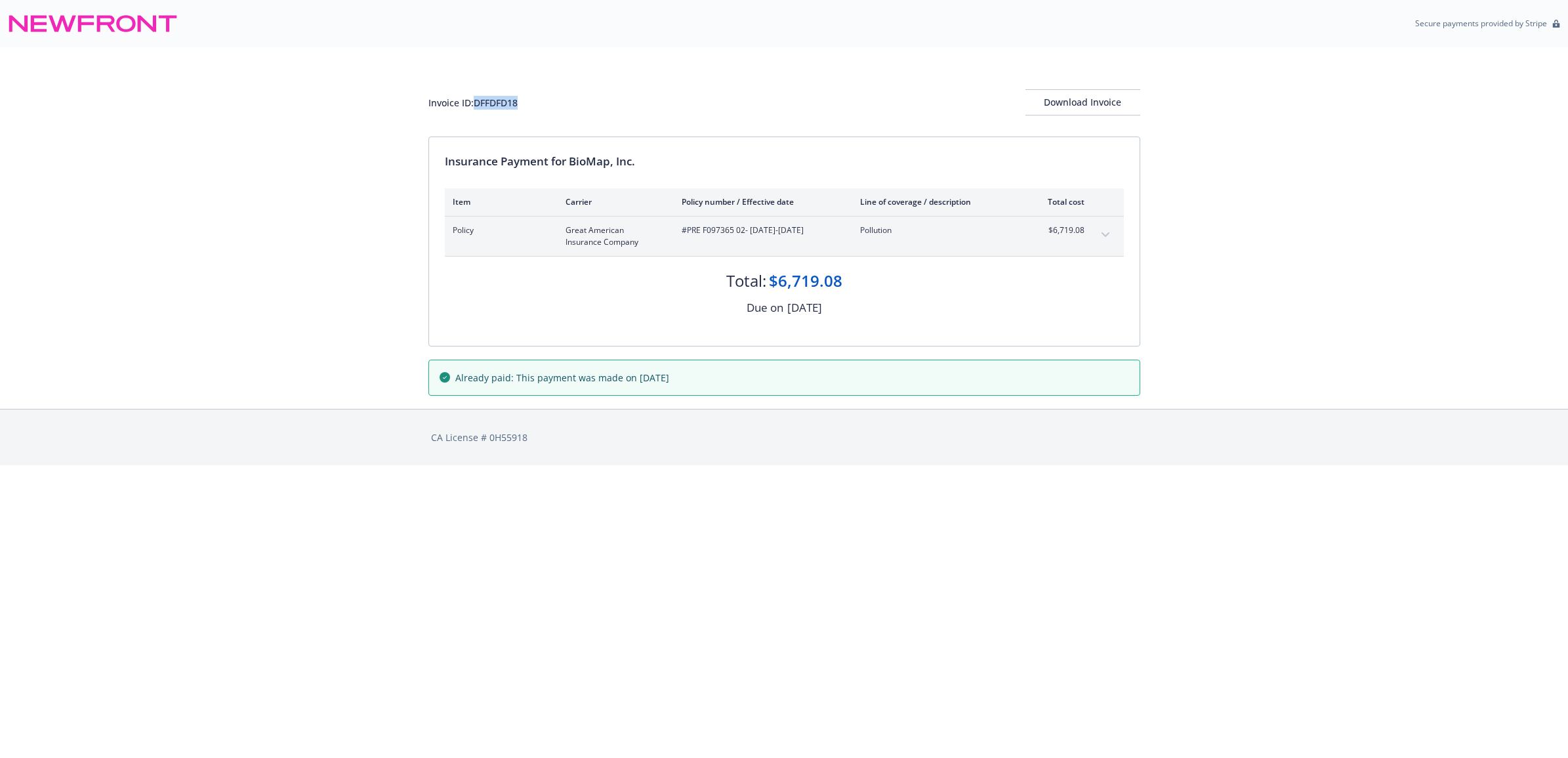
drag, startPoint x: 553, startPoint y: 121, endPoint x: 475, endPoint y: 117, distance: 78.1
click at [475, 117] on div "Invoice ID: DFFDFD18 Download Invoice" at bounding box center [784, 92] width 712 height 89
copy div "DFFDFD18"
click at [1108, 106] on div "Download Invoice" at bounding box center [1082, 102] width 115 height 25
